Goal: Check status

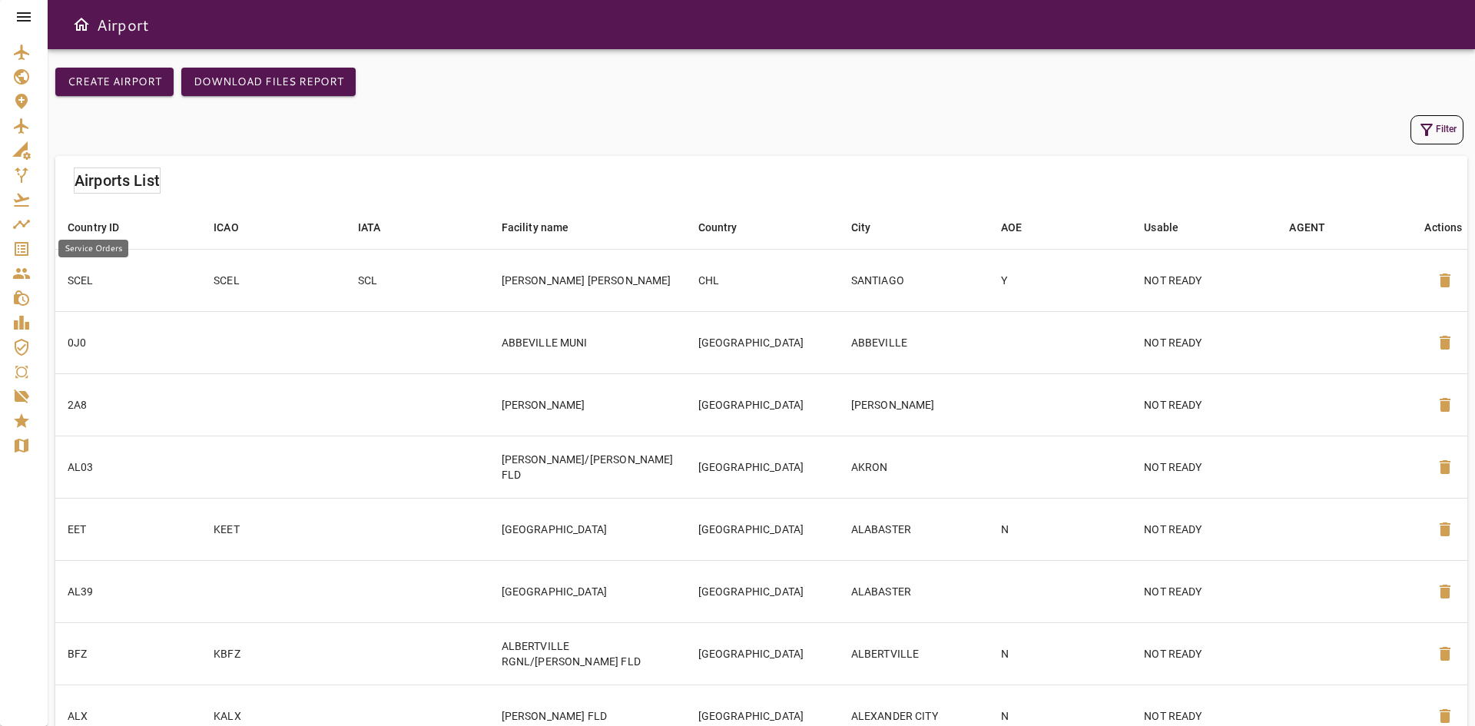
click at [26, 257] on icon "Service Orders" at bounding box center [21, 249] width 18 height 18
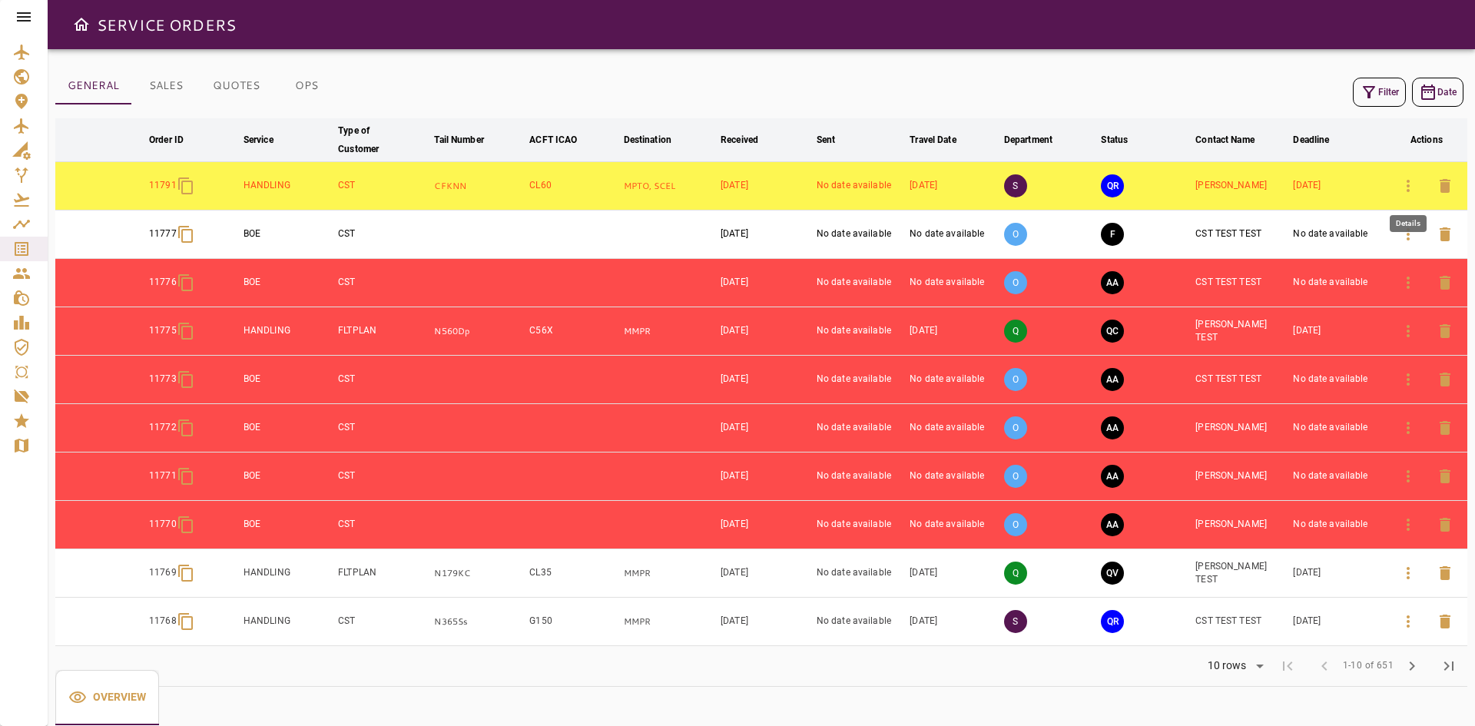
click at [1407, 189] on icon "button" at bounding box center [1408, 186] width 18 height 18
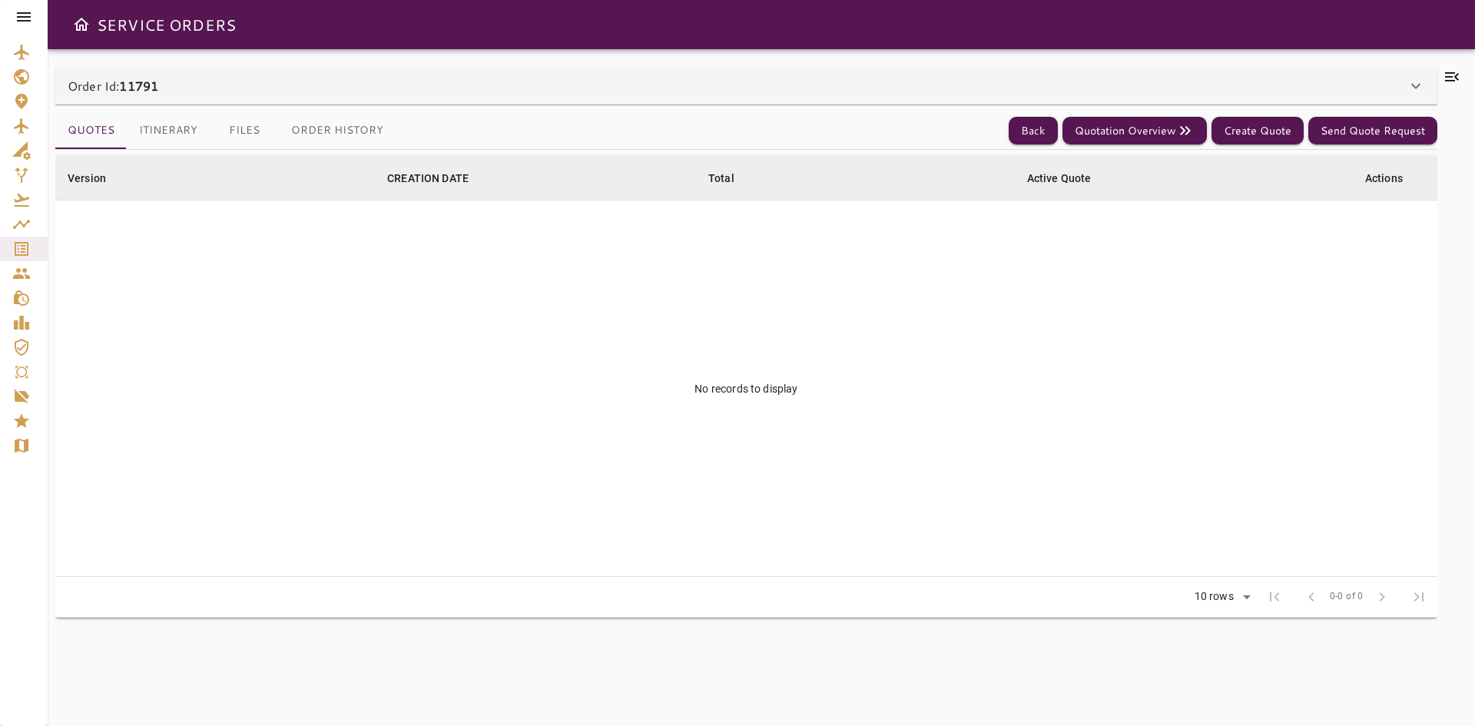
click at [178, 103] on div "Order Id: 11791" at bounding box center [746, 86] width 1382 height 37
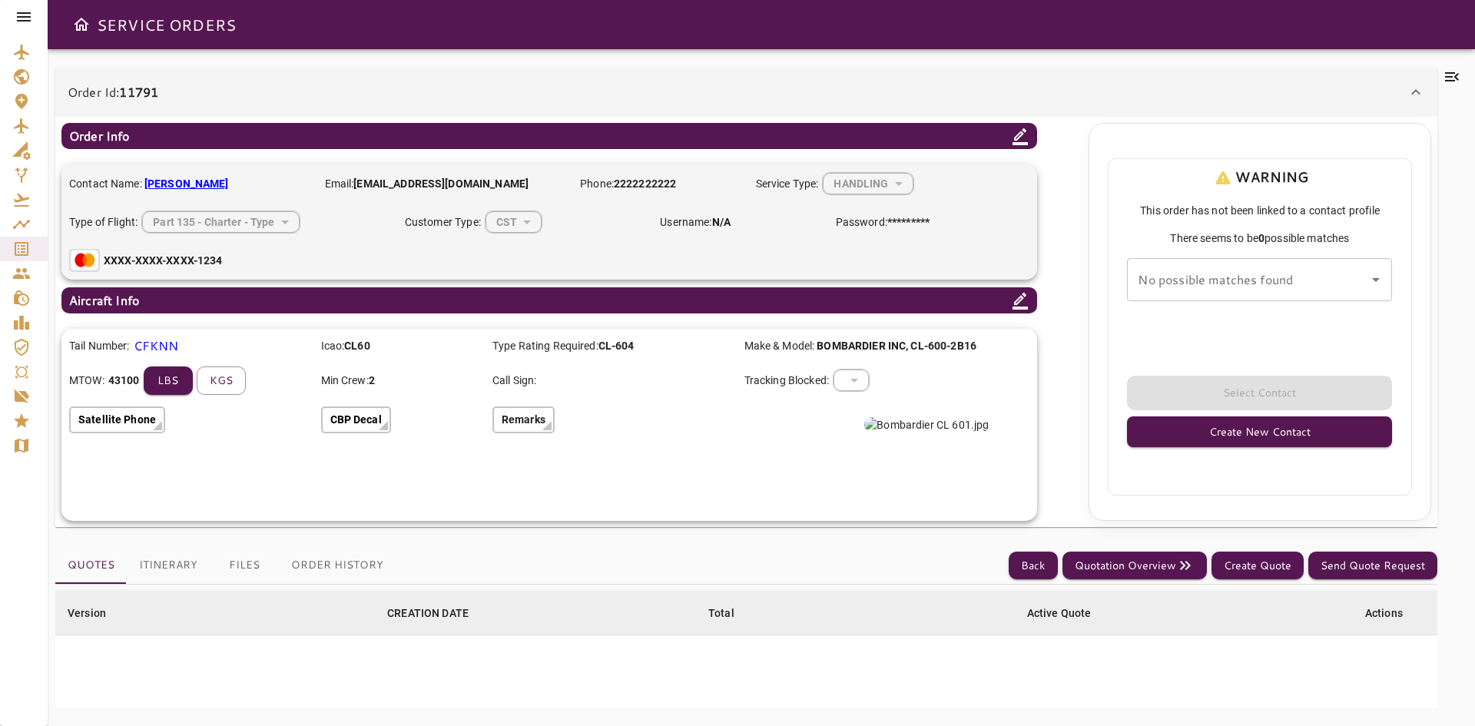
click at [183, 566] on button "Itinerary" at bounding box center [168, 565] width 83 height 37
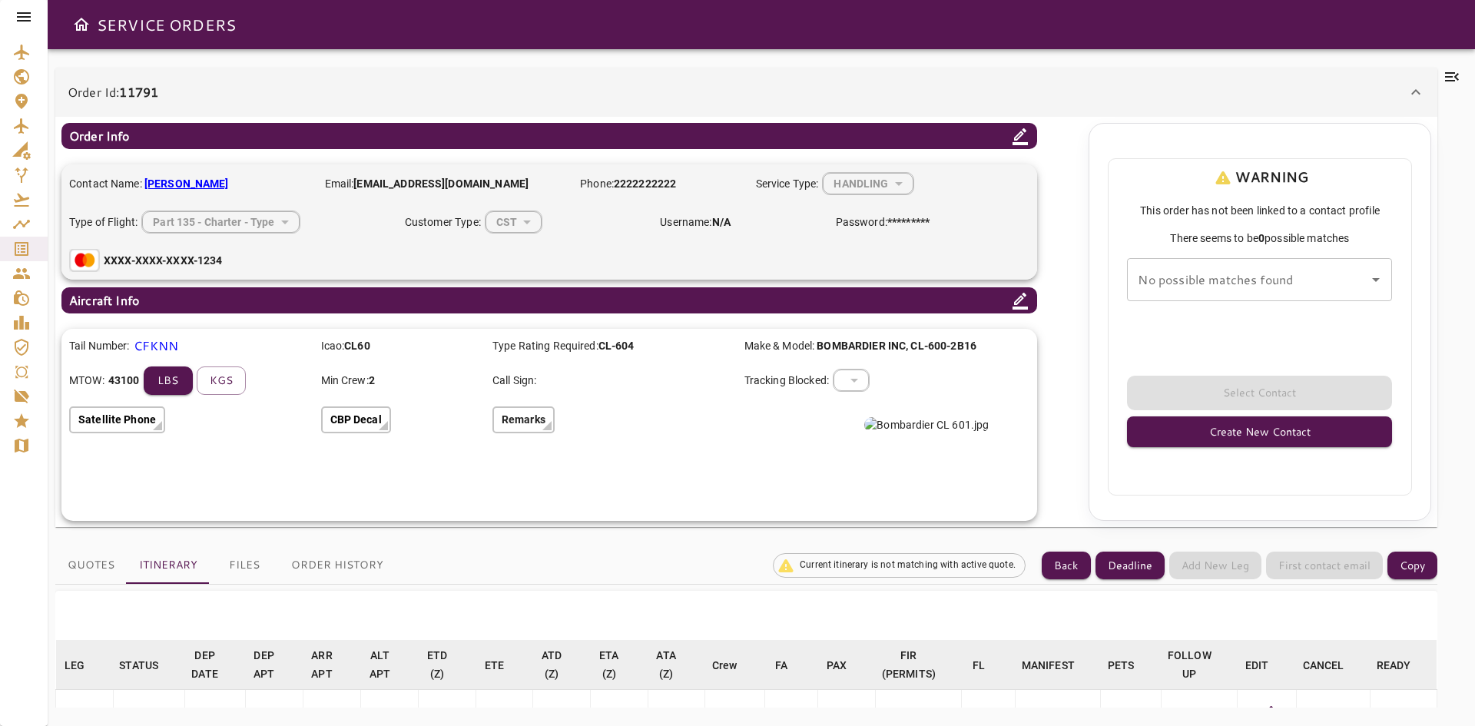
click at [168, 84] on div "Order Id: 11791" at bounding box center [737, 92] width 1339 height 18
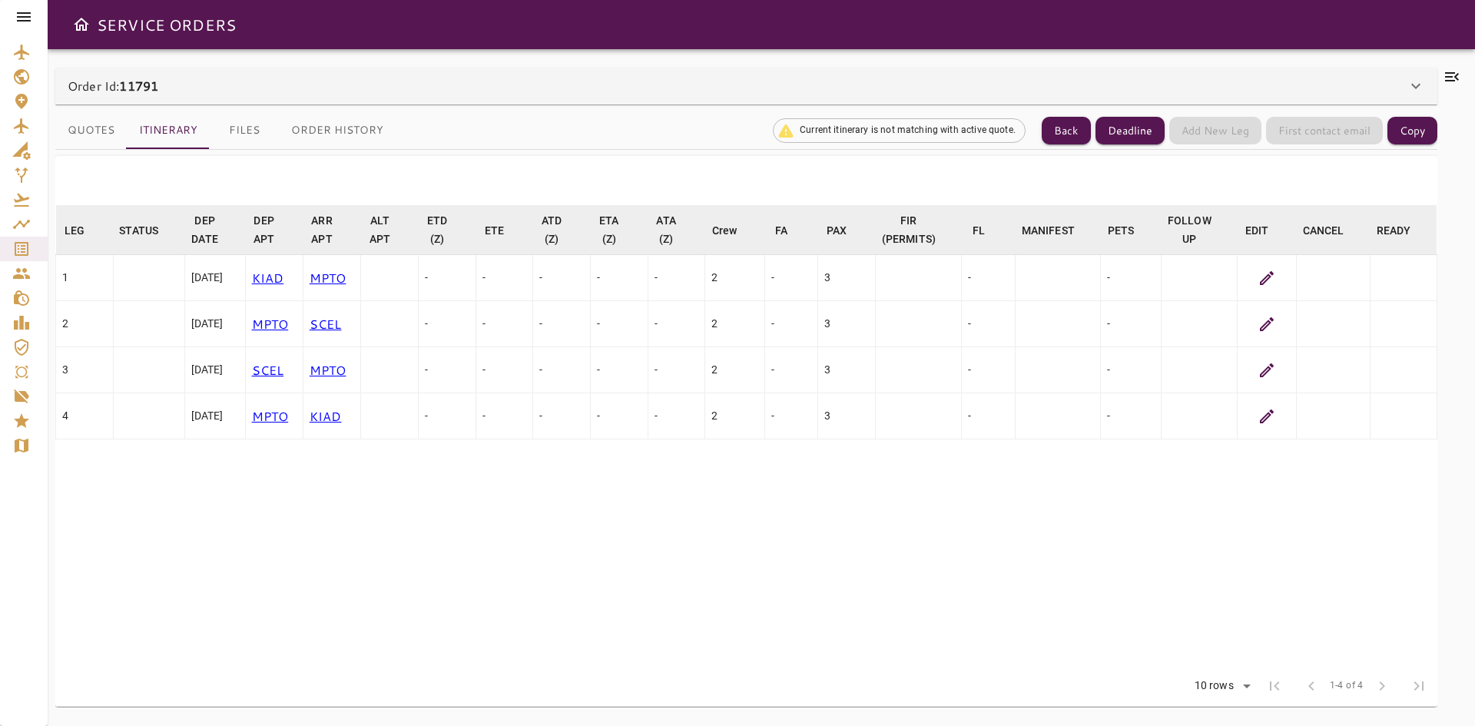
click at [1269, 279] on icon at bounding box center [1267, 278] width 18 height 18
